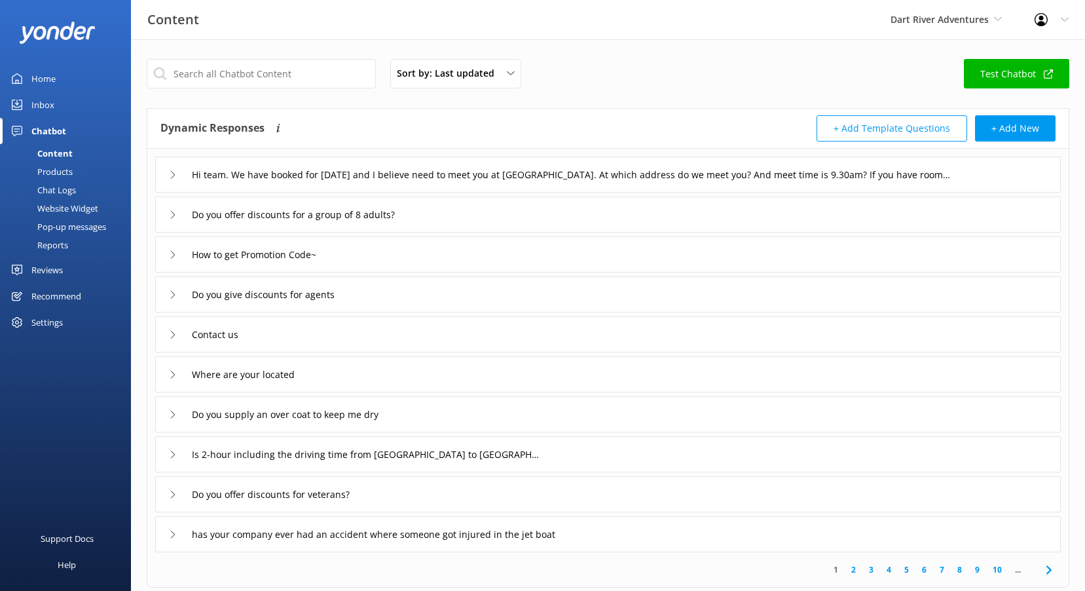
click at [35, 79] on div "Home" at bounding box center [43, 78] width 24 height 26
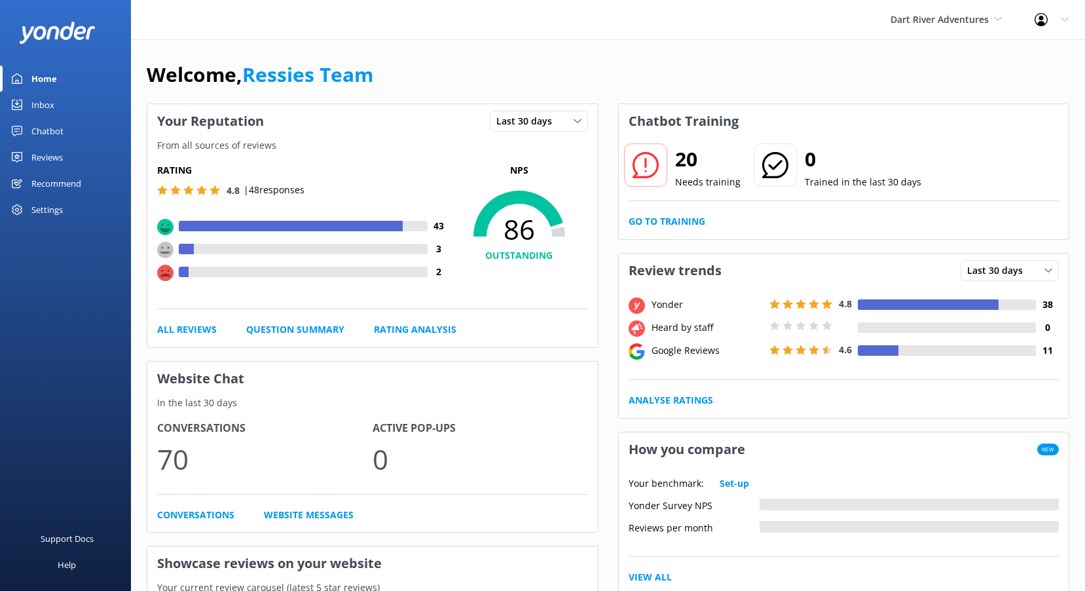
click at [646, 162] on use at bounding box center [645, 165] width 26 height 26
click at [663, 217] on link "Go to Training" at bounding box center [667, 221] width 77 height 14
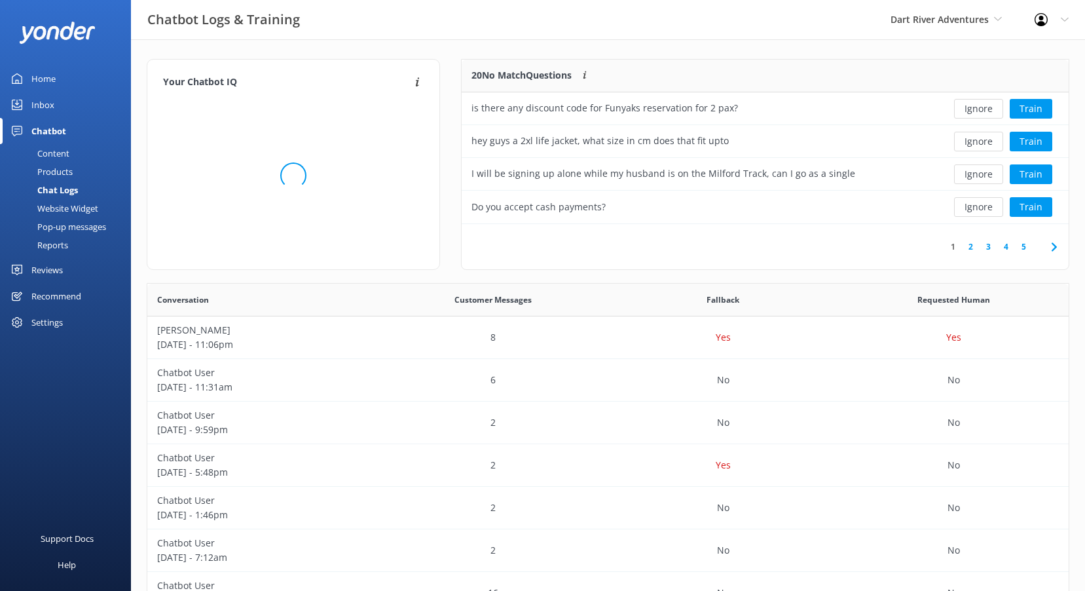
scroll to position [10, 10]
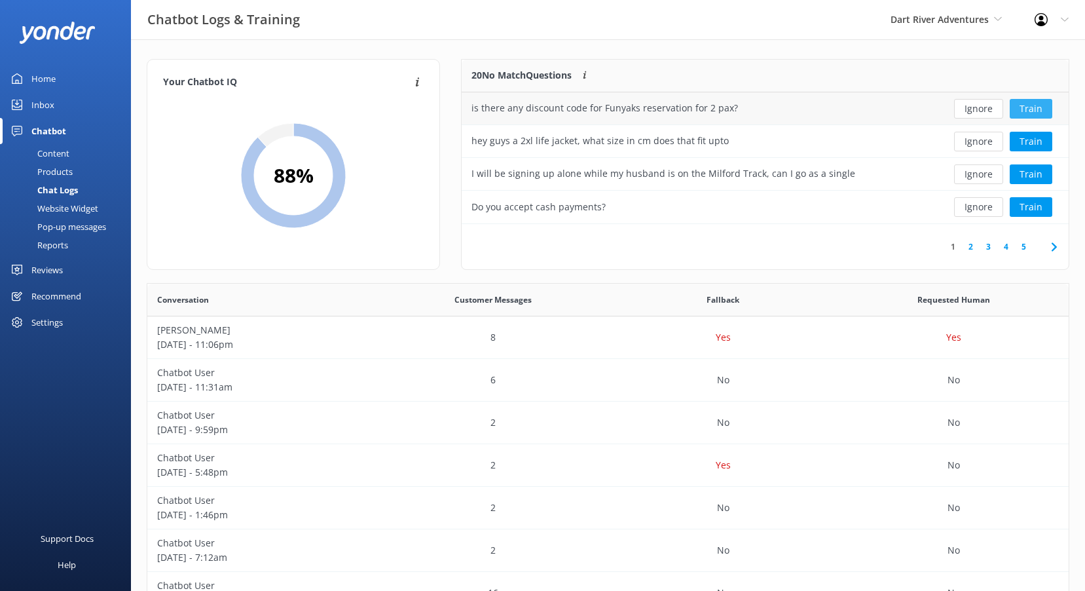
click at [1036, 109] on button "Train" at bounding box center [1031, 109] width 43 height 20
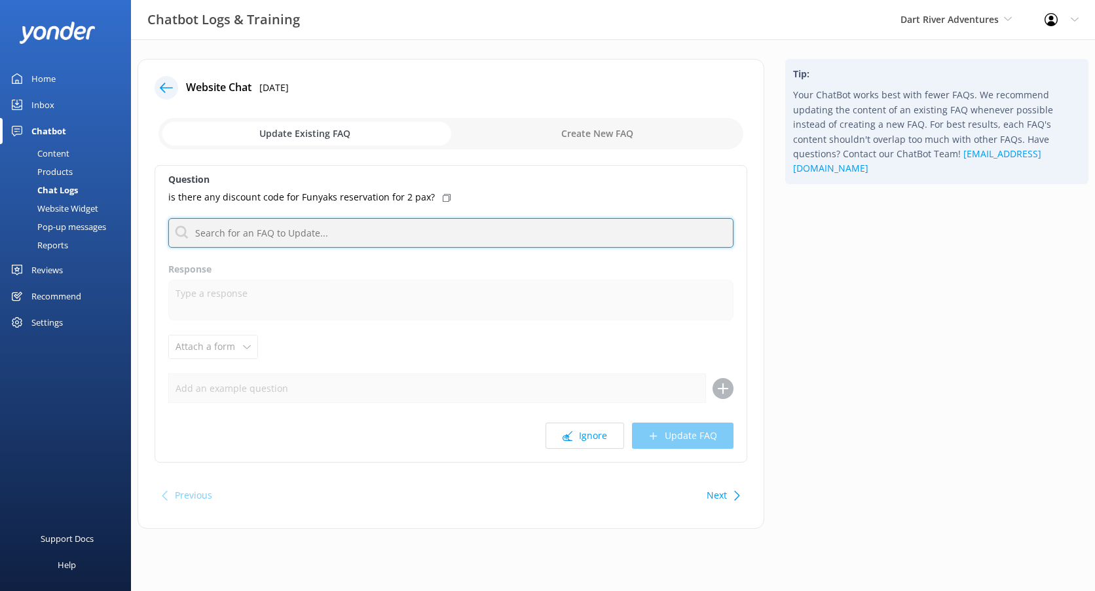
click at [285, 221] on input "text" at bounding box center [450, 232] width 565 height 29
click at [556, 232] on input "text" at bounding box center [450, 232] width 565 height 29
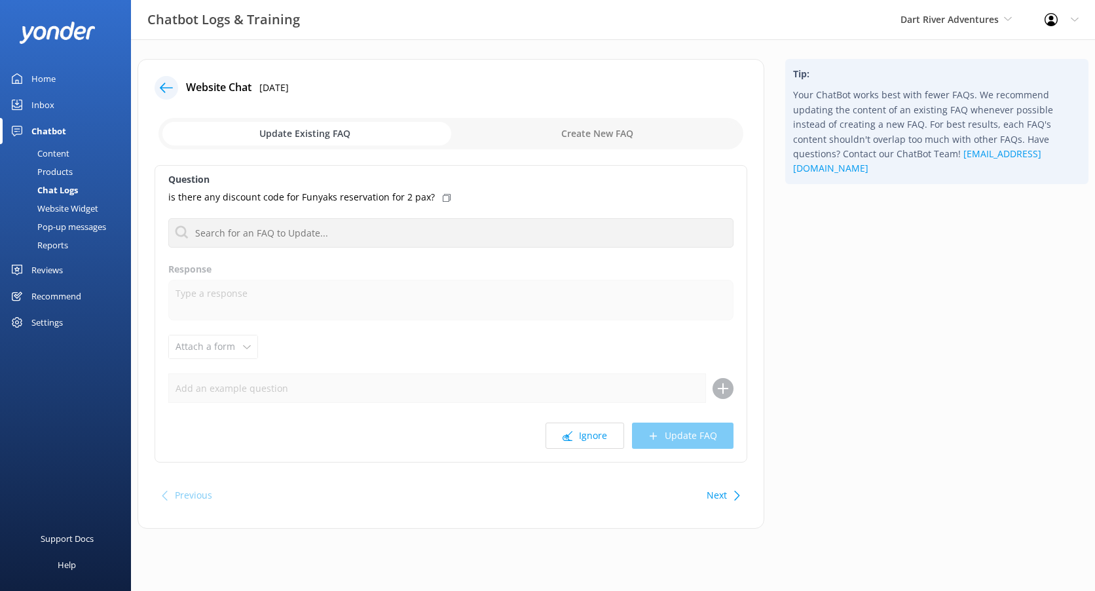
click at [605, 140] on input "checkbox" at bounding box center [450, 133] width 585 height 31
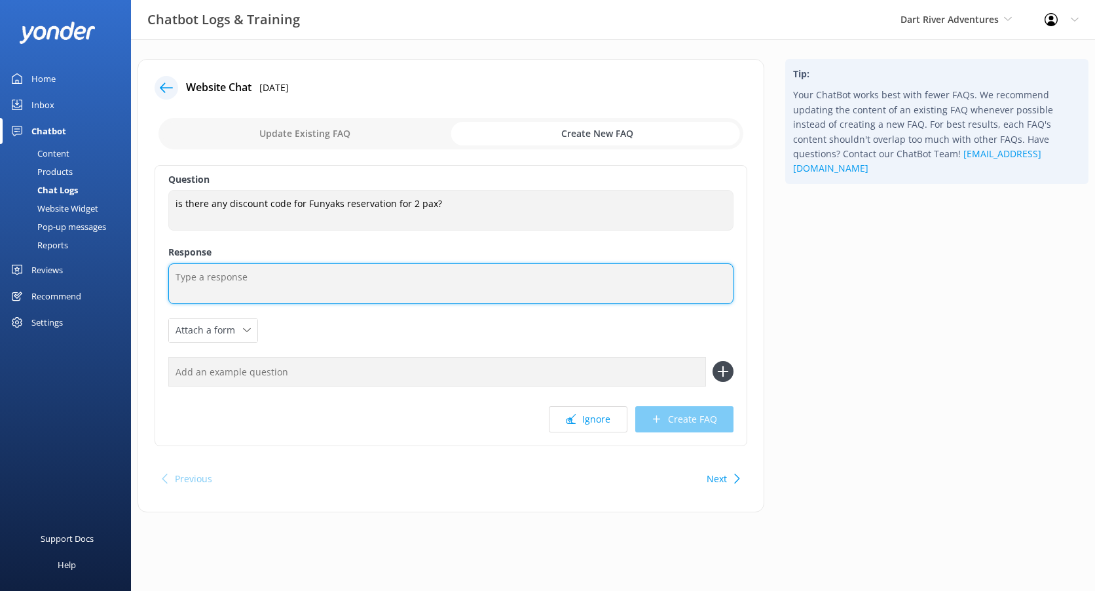
click at [240, 264] on textarea at bounding box center [450, 283] width 565 height 41
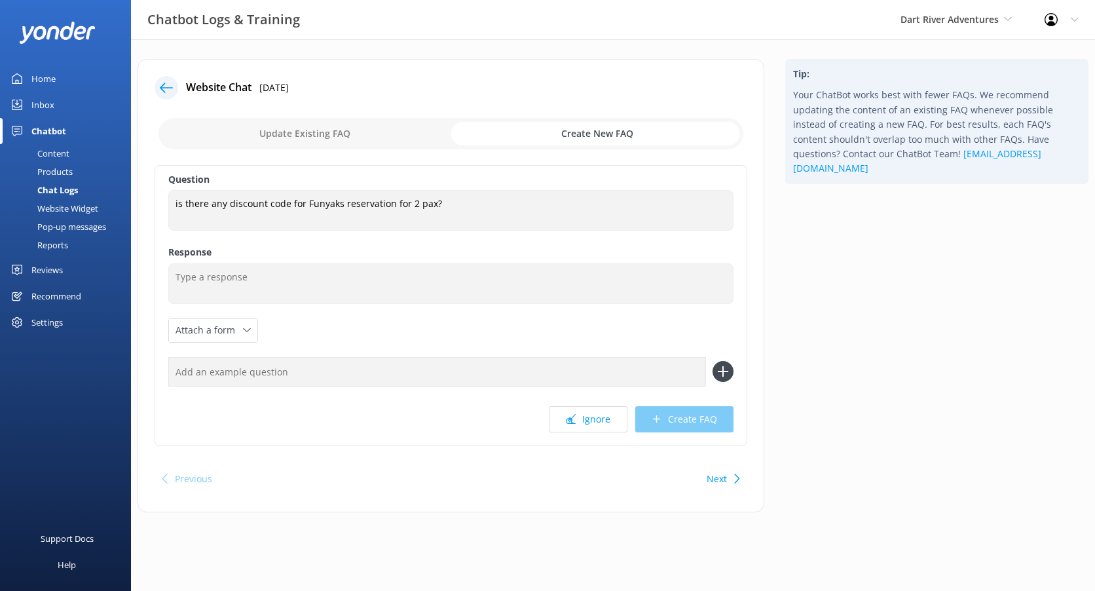
click at [342, 135] on input "checkbox" at bounding box center [450, 133] width 585 height 31
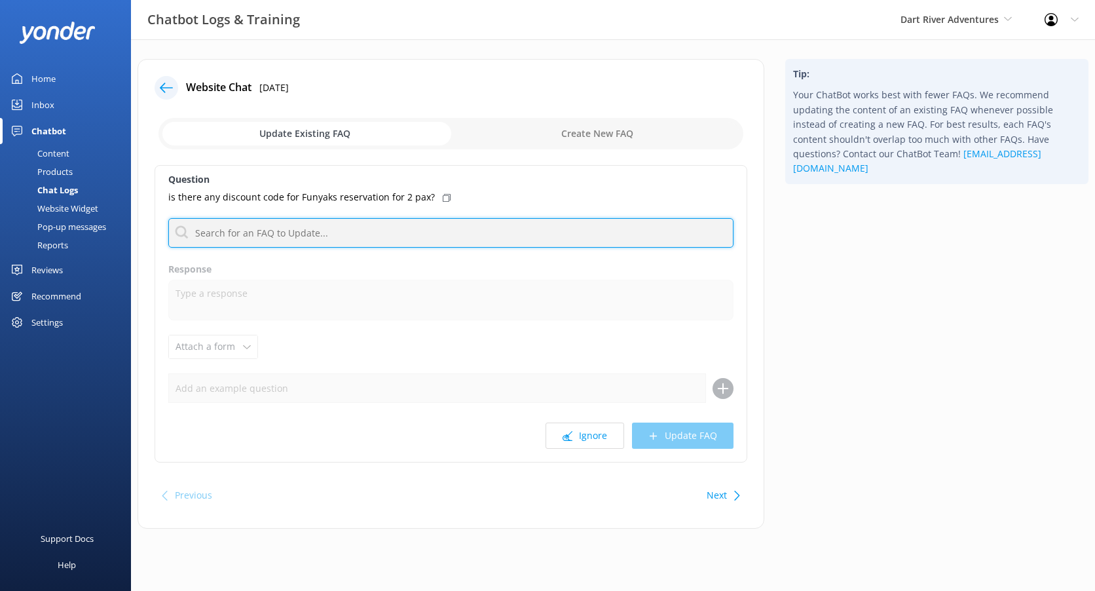
click at [348, 239] on input "text" at bounding box center [450, 232] width 565 height 29
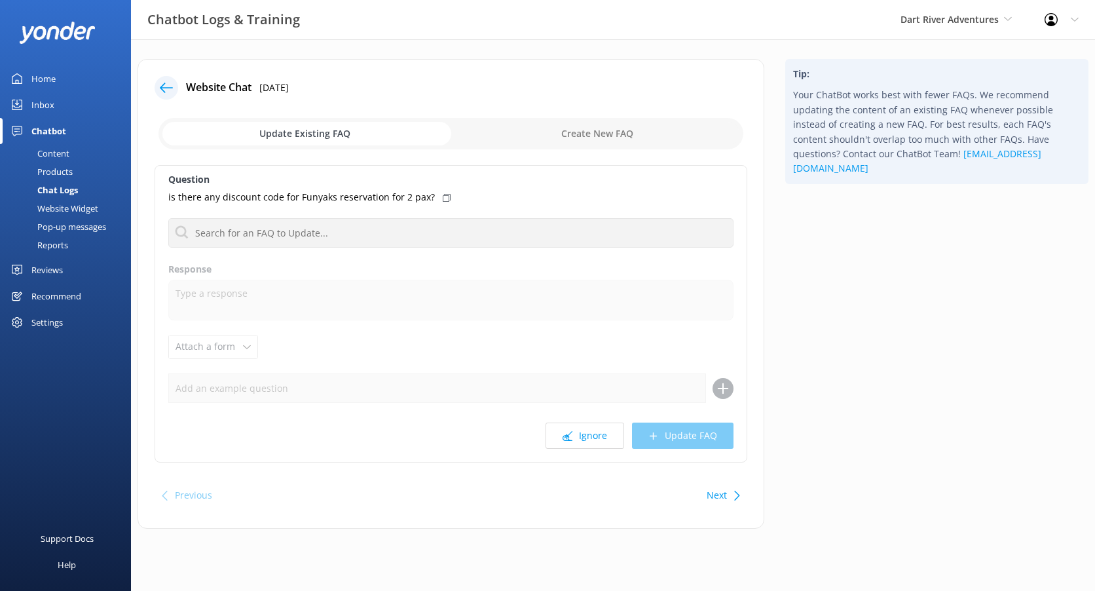
click at [581, 134] on input "checkbox" at bounding box center [450, 133] width 585 height 31
checkbox input "true"
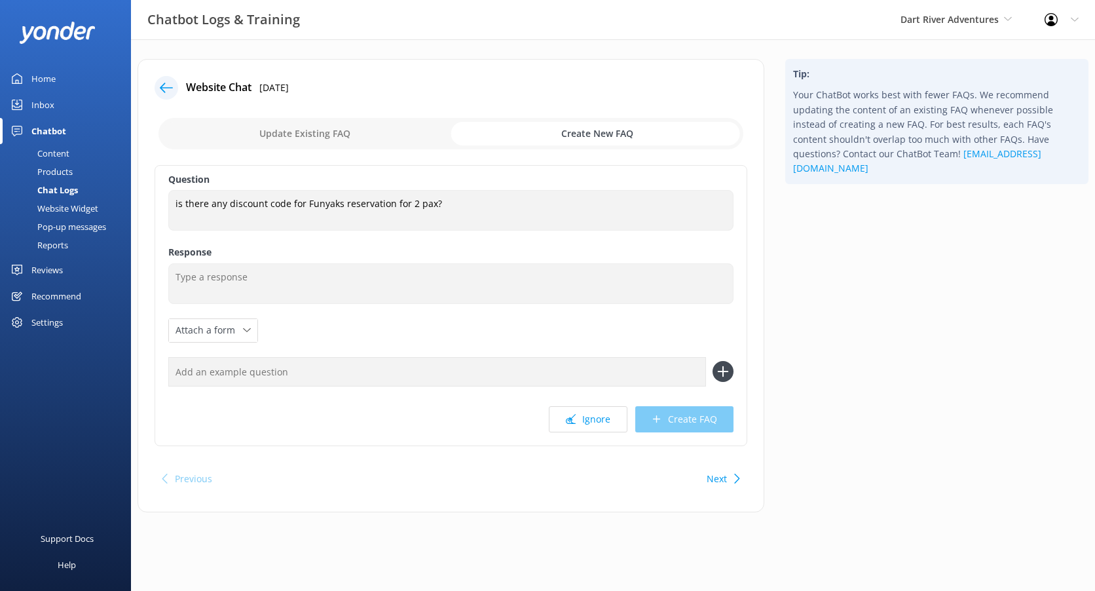
click at [65, 269] on link "Reviews" at bounding box center [65, 270] width 131 height 26
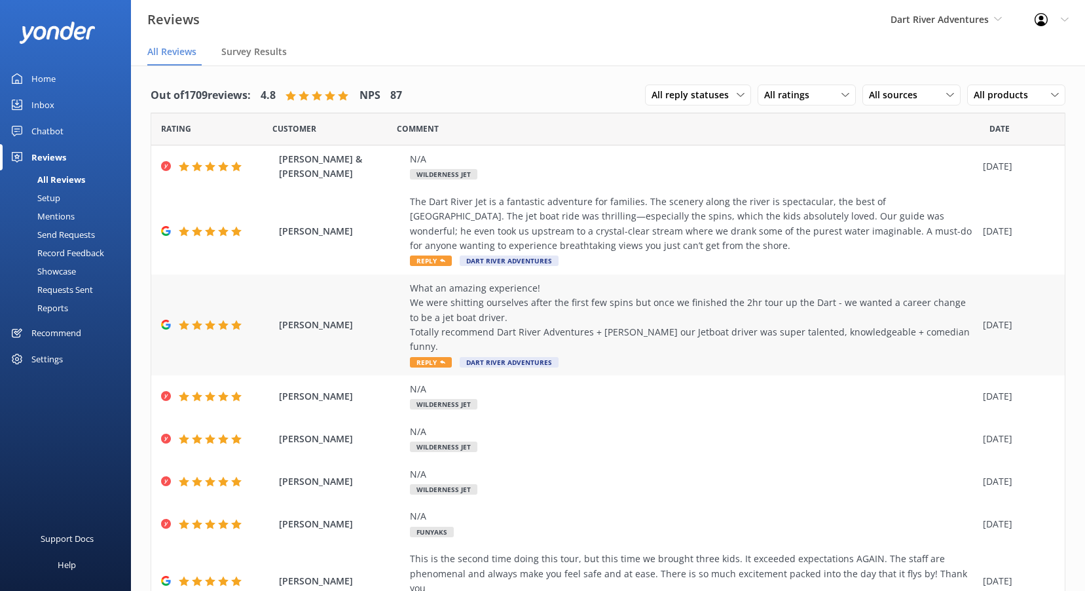
click at [516, 302] on div "What an amazing experience! We were shitting ourselves after the first few spin…" at bounding box center [693, 317] width 566 height 73
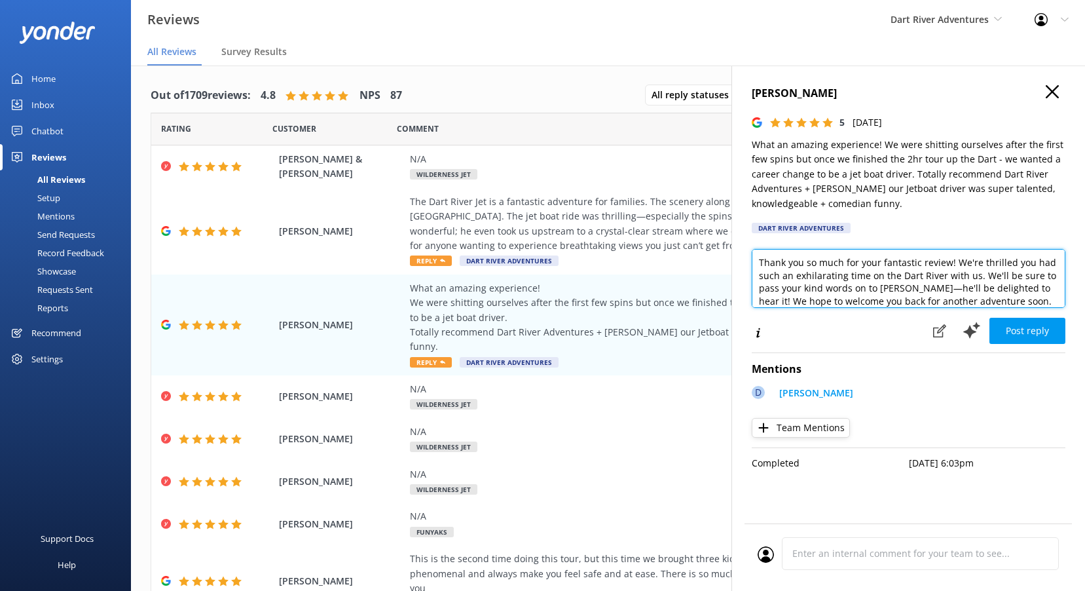
click at [909, 284] on textarea "Thank you so much for your fantastic review! We're thrilled you had such an exh…" at bounding box center [909, 278] width 314 height 59
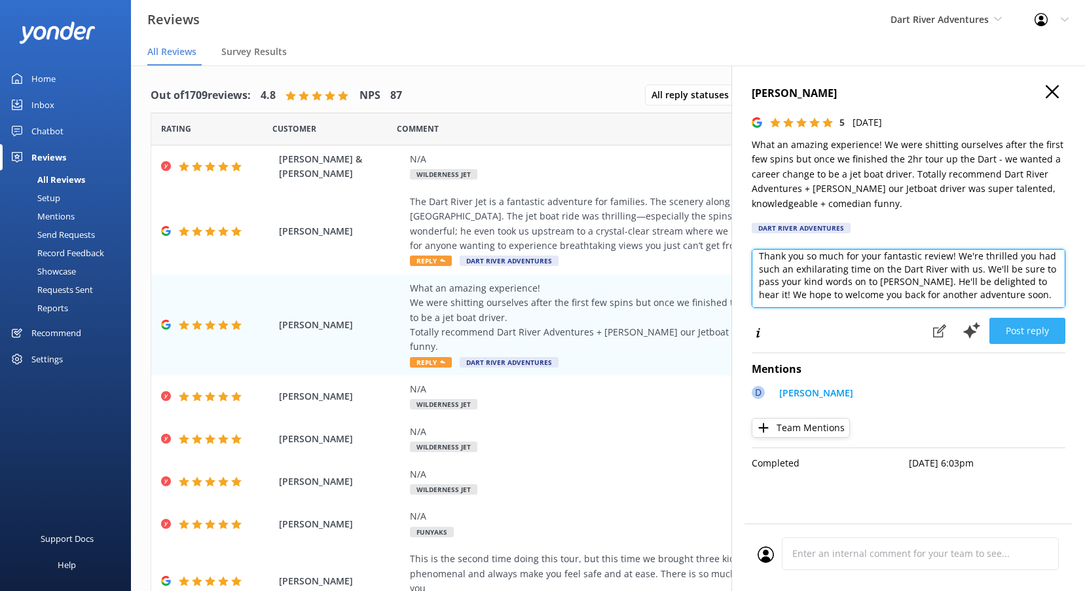
type textarea "Thank you so much for your fantastic review! We're thrilled you had such an exh…"
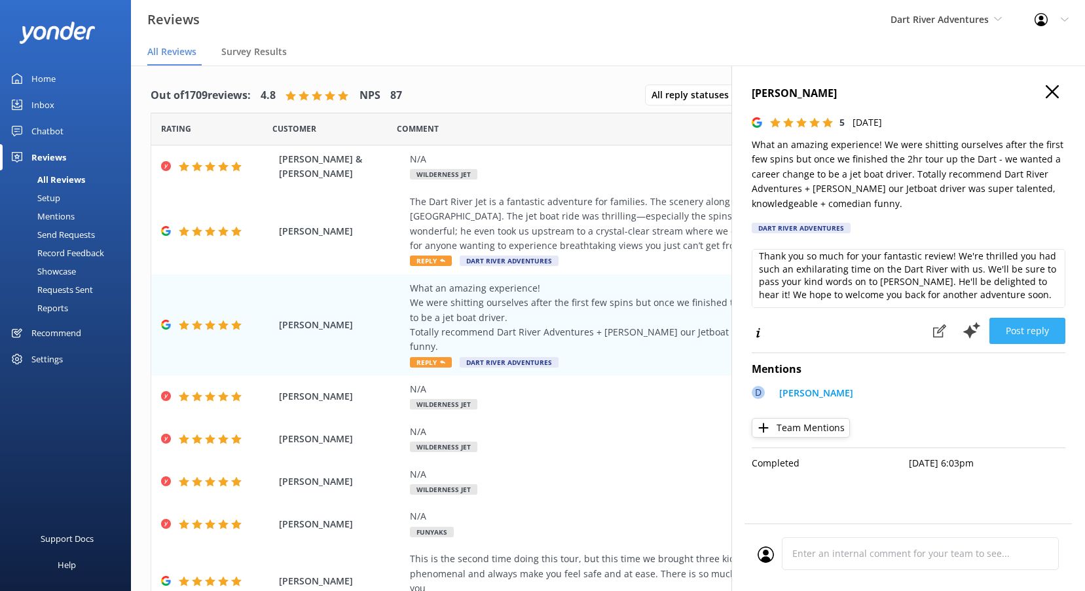
click at [1031, 329] on button "Post reply" at bounding box center [1027, 331] width 76 height 26
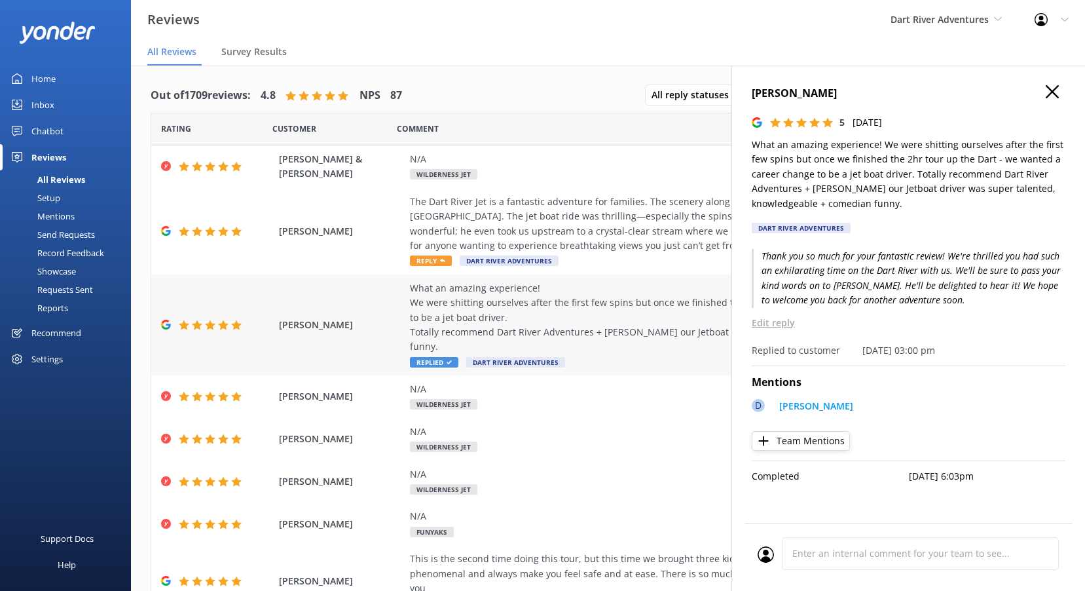
click at [670, 295] on div "What an amazing experience! We were shitting ourselves after the first few spin…" at bounding box center [693, 317] width 566 height 73
click at [428, 263] on span "Reply" at bounding box center [431, 260] width 42 height 10
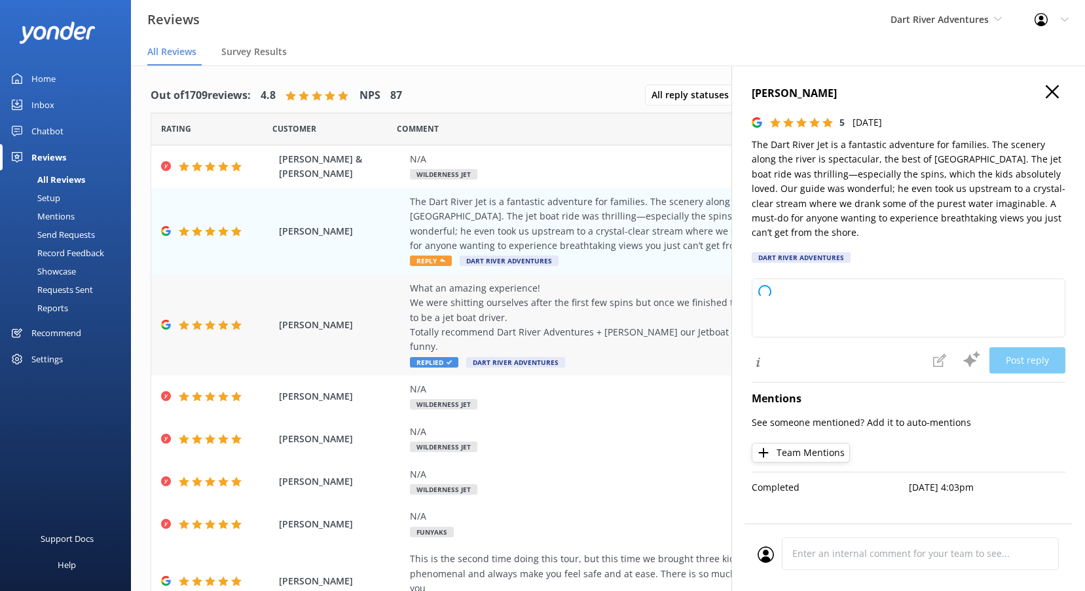
type textarea "Thank you so much for your wonderful review! We're thrilled to hear your family…"
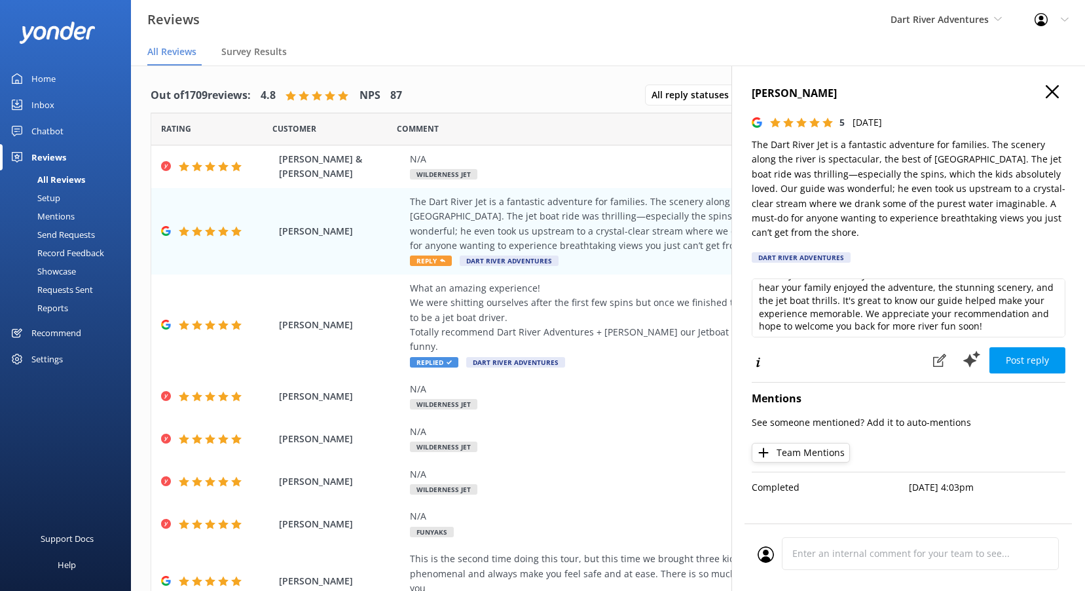
scroll to position [20, 0]
click at [1036, 357] on button "Post reply" at bounding box center [1027, 360] width 76 height 26
